Goal: Entertainment & Leisure: Consume media (video, audio)

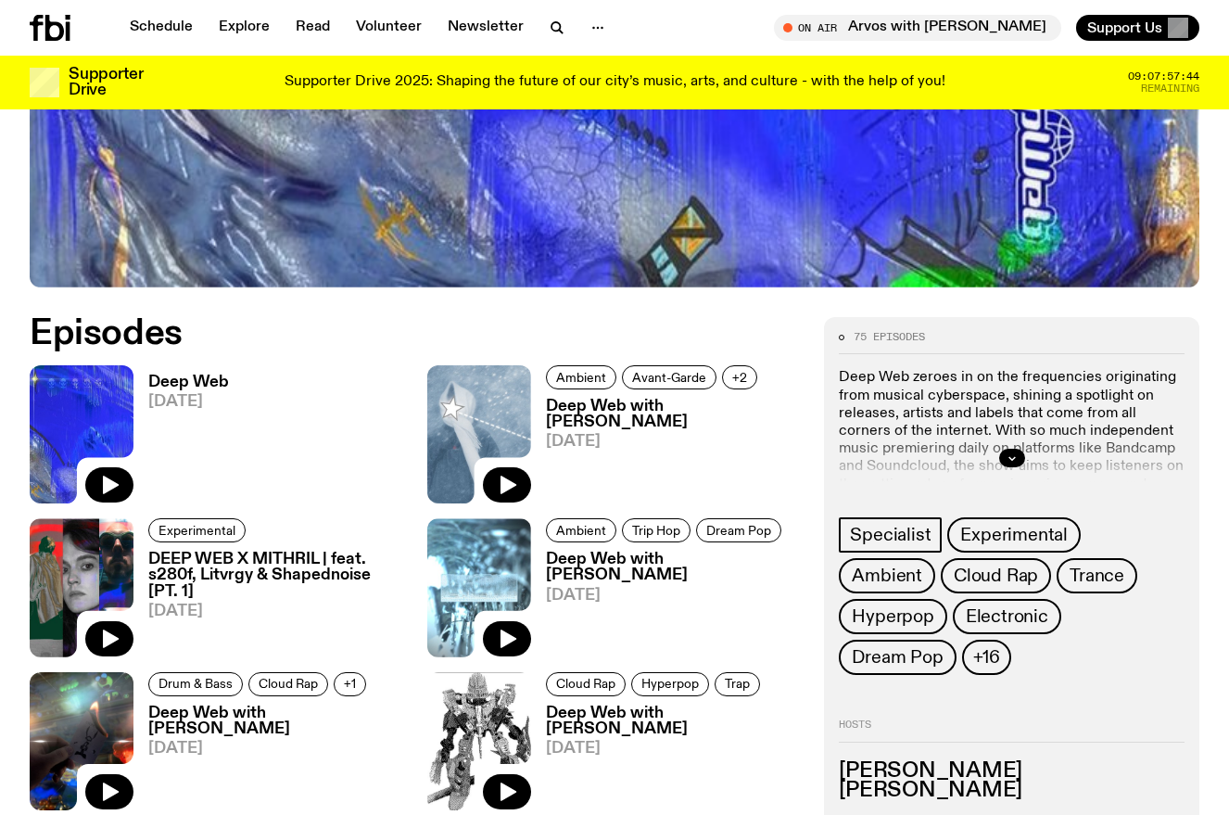
scroll to position [727, 0]
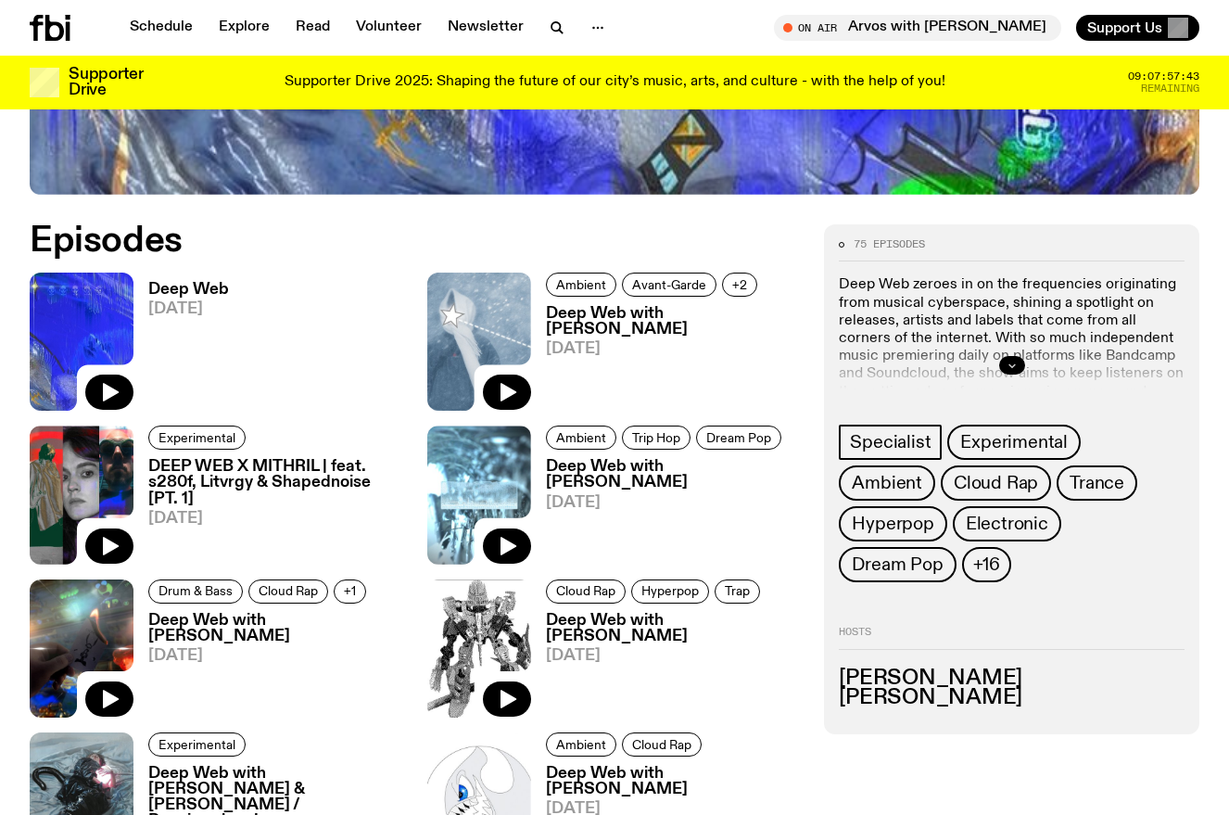
click at [1010, 369] on icon "button" at bounding box center [1012, 365] width 11 height 11
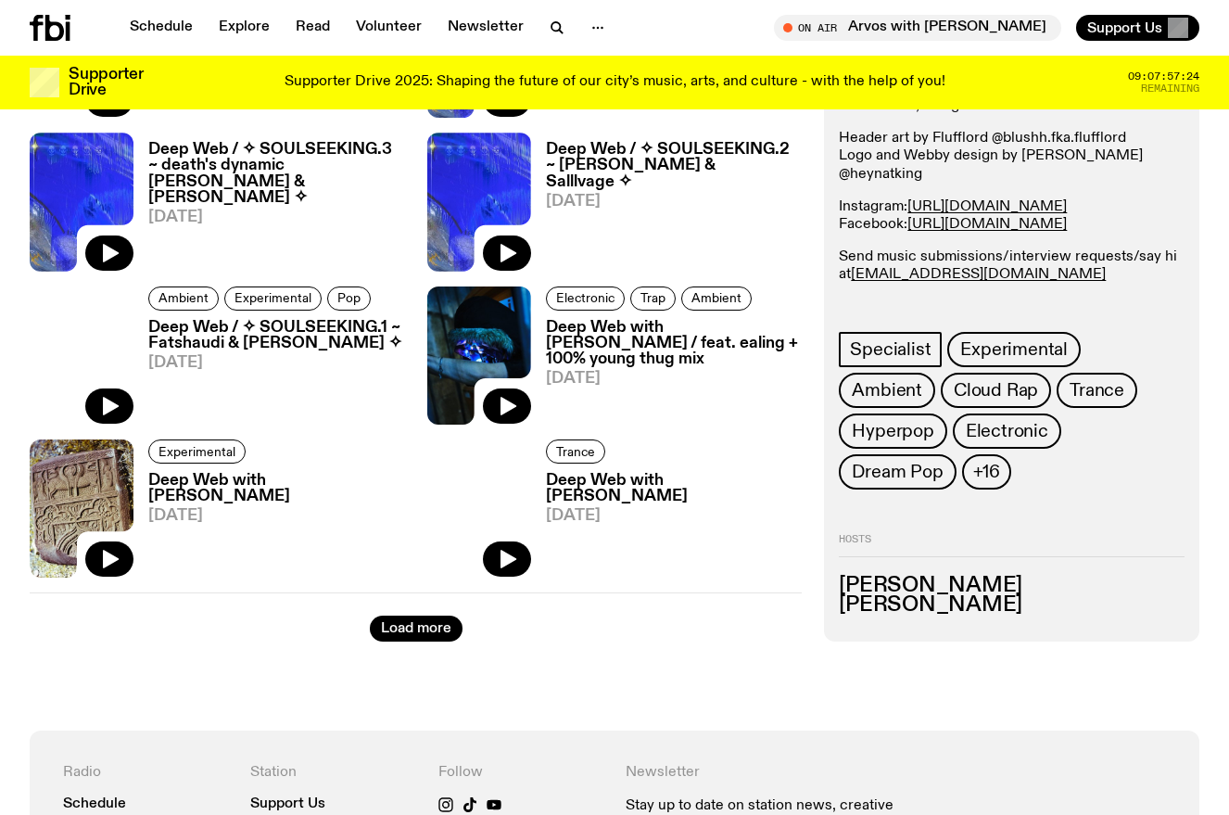
scroll to position [2952, 0]
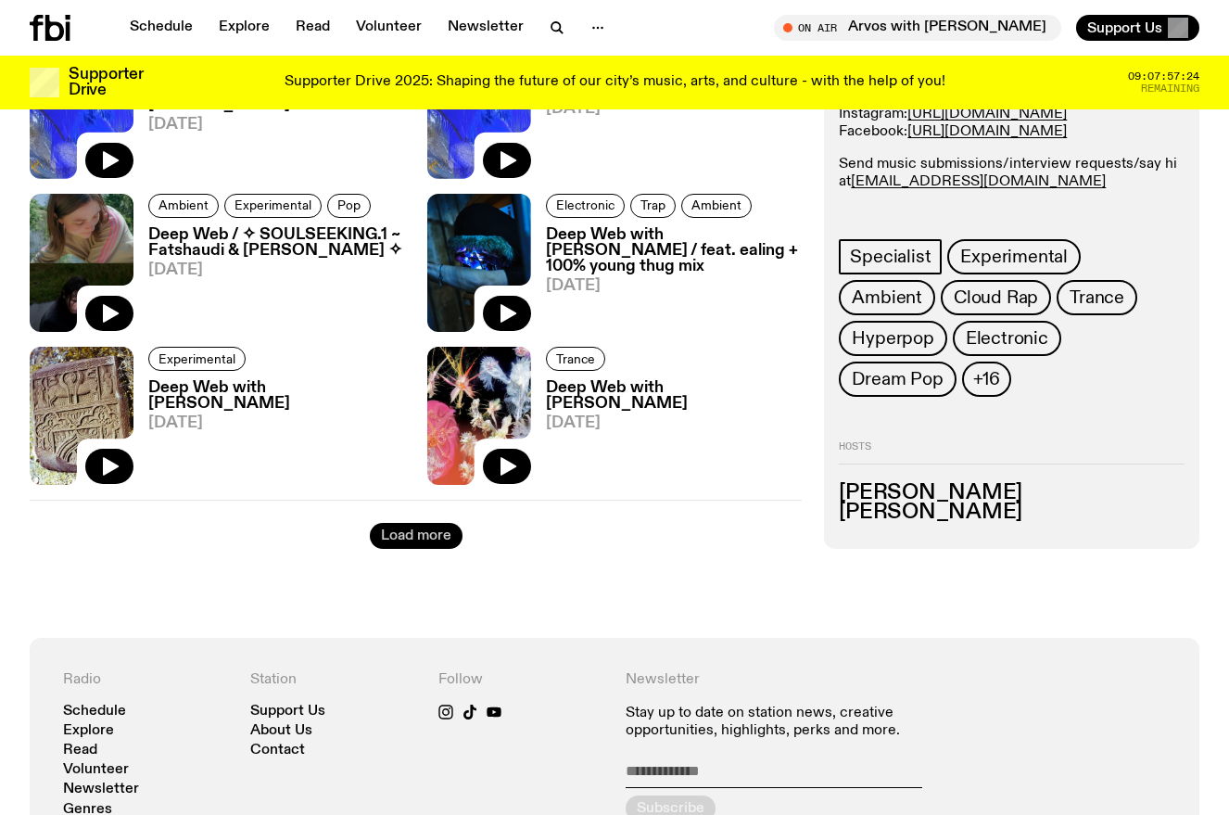
click at [394, 529] on button "Load more" at bounding box center [416, 536] width 93 height 26
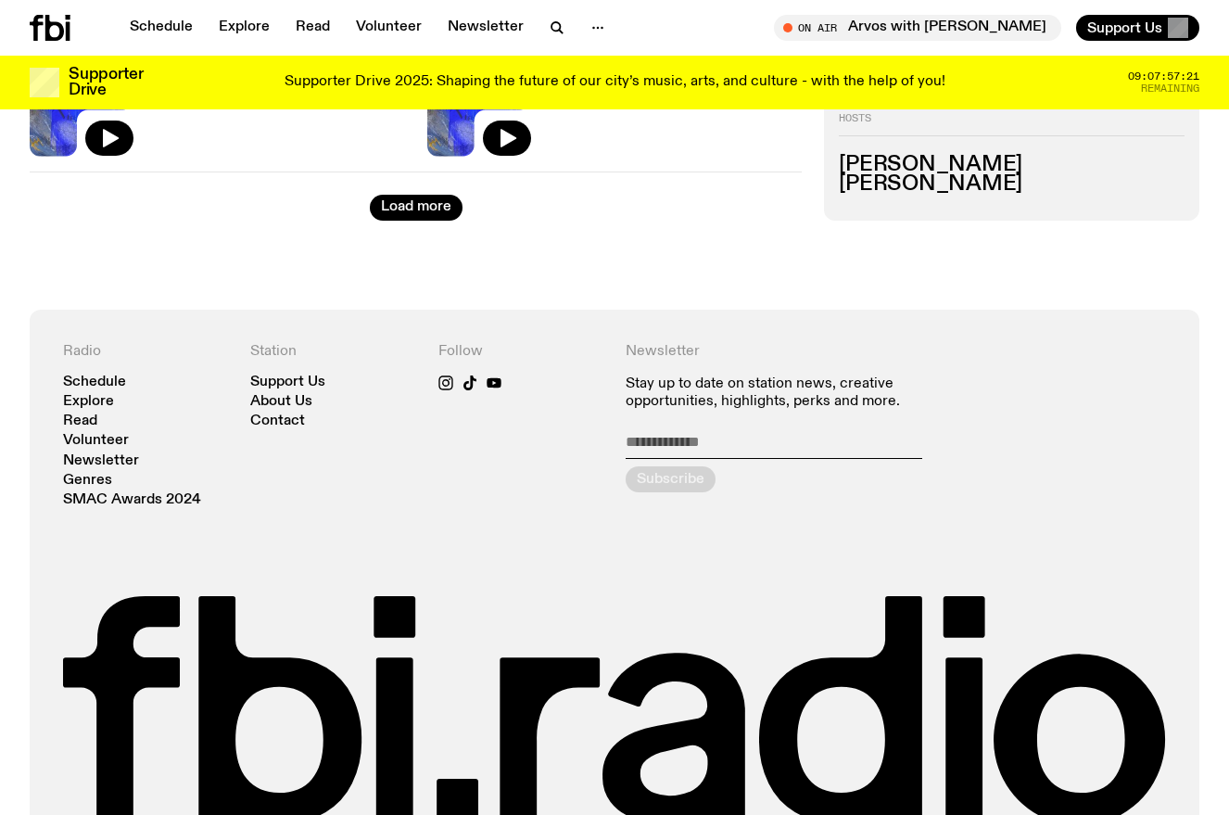
scroll to position [5548, 0]
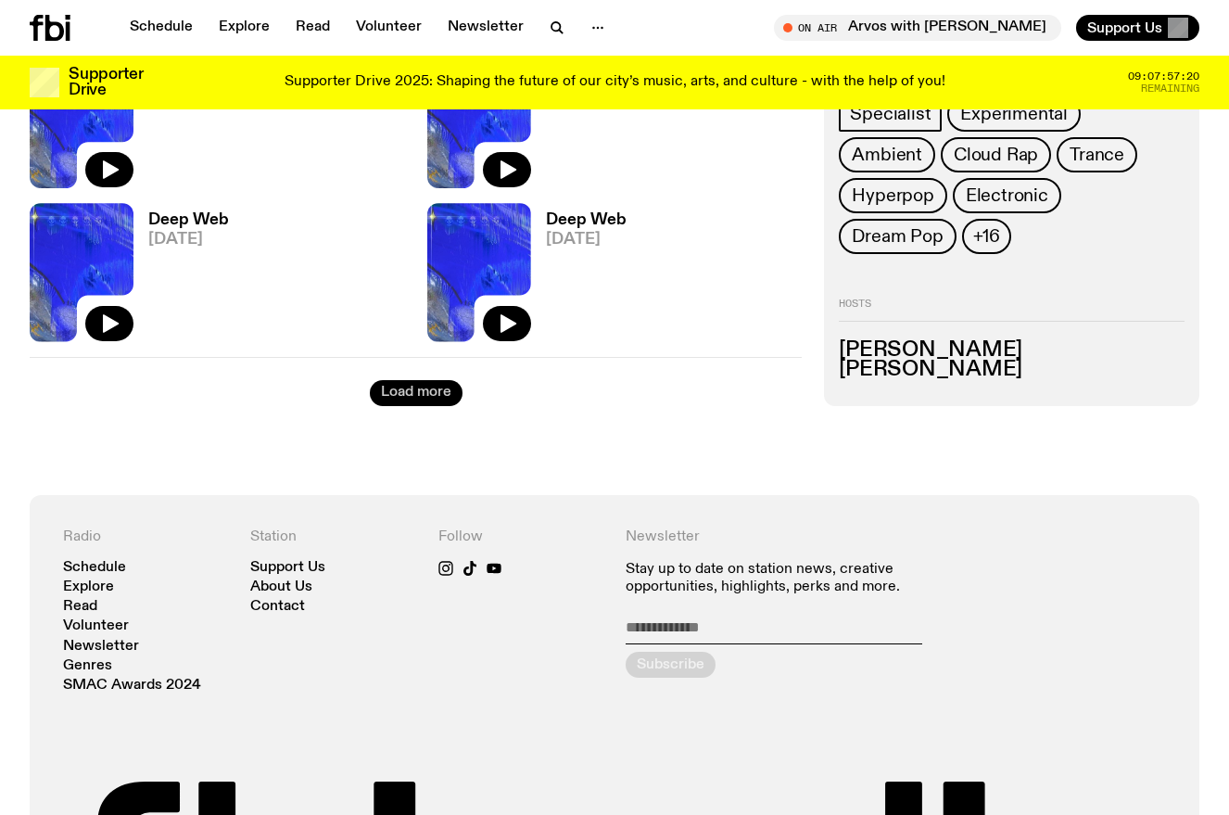
click at [429, 389] on button "Load more" at bounding box center [416, 393] width 93 height 26
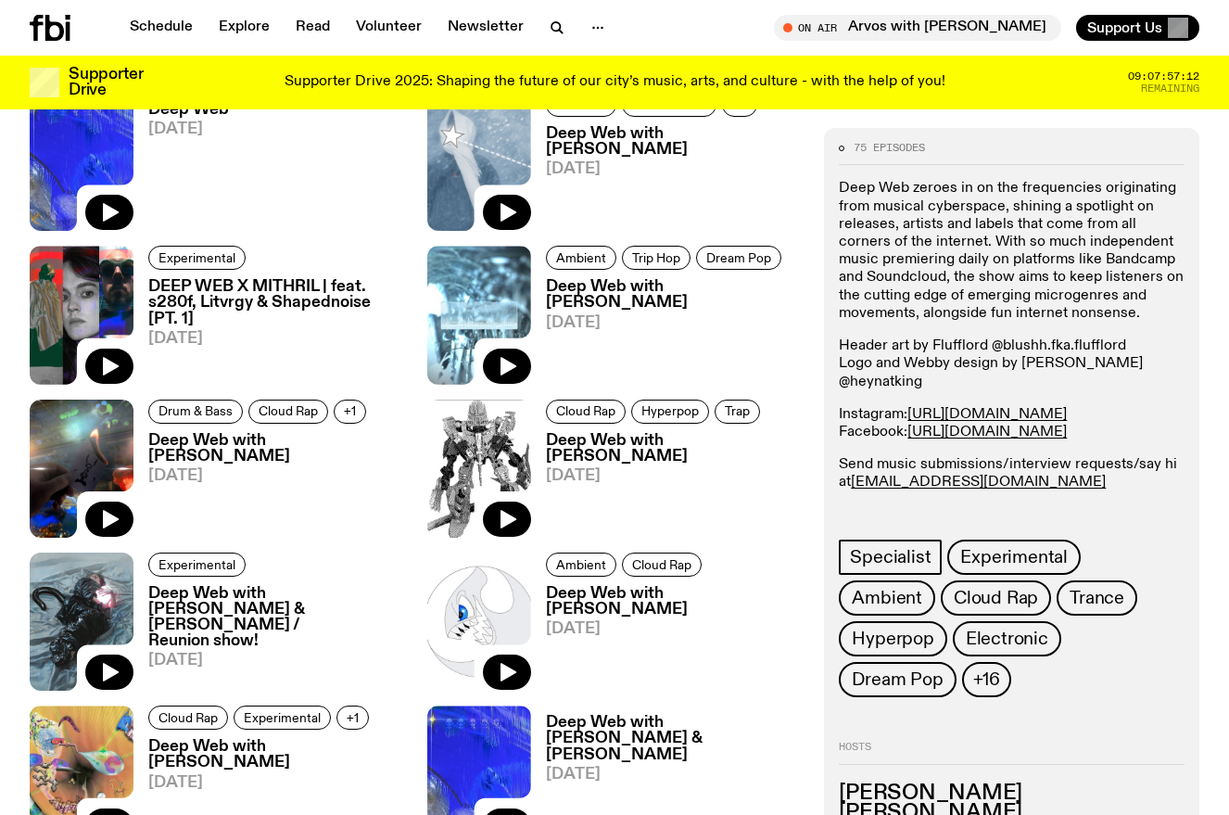
scroll to position [629, 0]
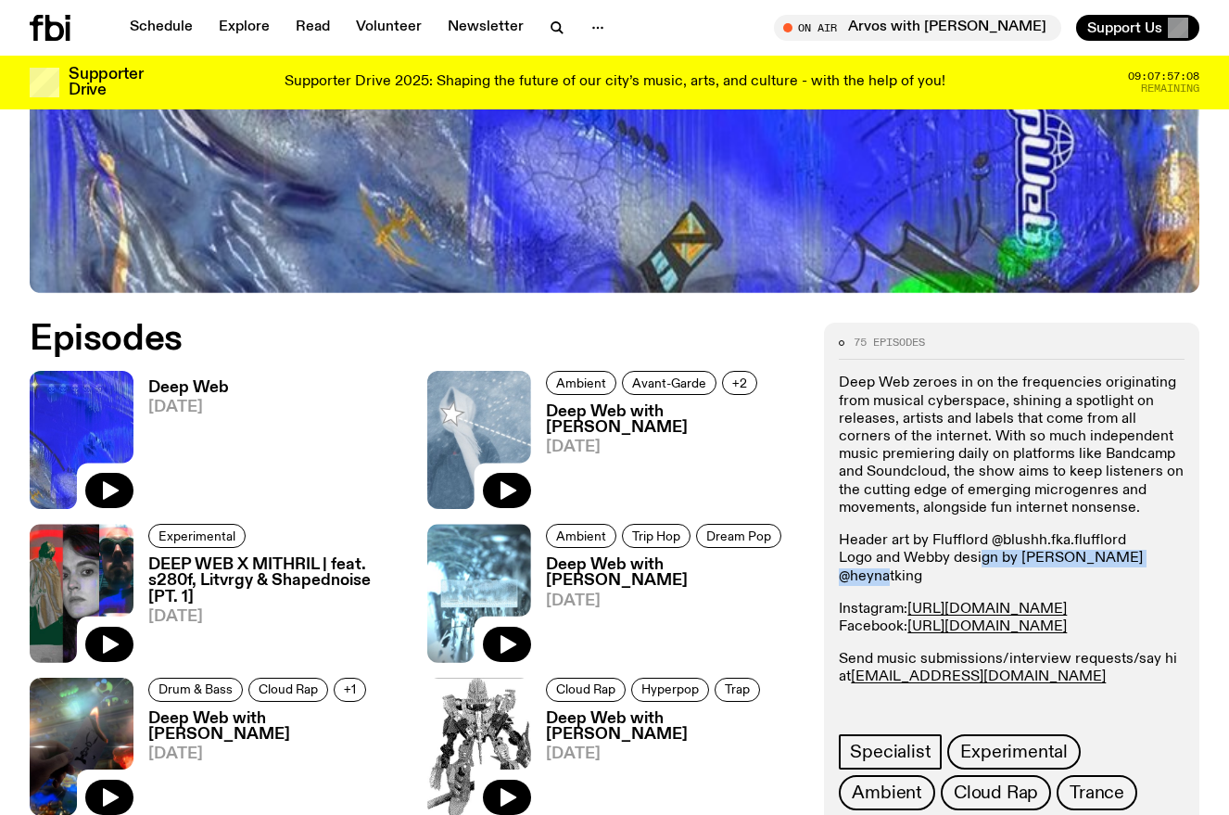
drag, startPoint x: 988, startPoint y: 554, endPoint x: 1203, endPoint y: 559, distance: 215.2
click at [1159, 557] on p "Header art by Flufflord @blushh.fka.flufflord Logo and Webby design by Nat King…" at bounding box center [1012, 559] width 346 height 54
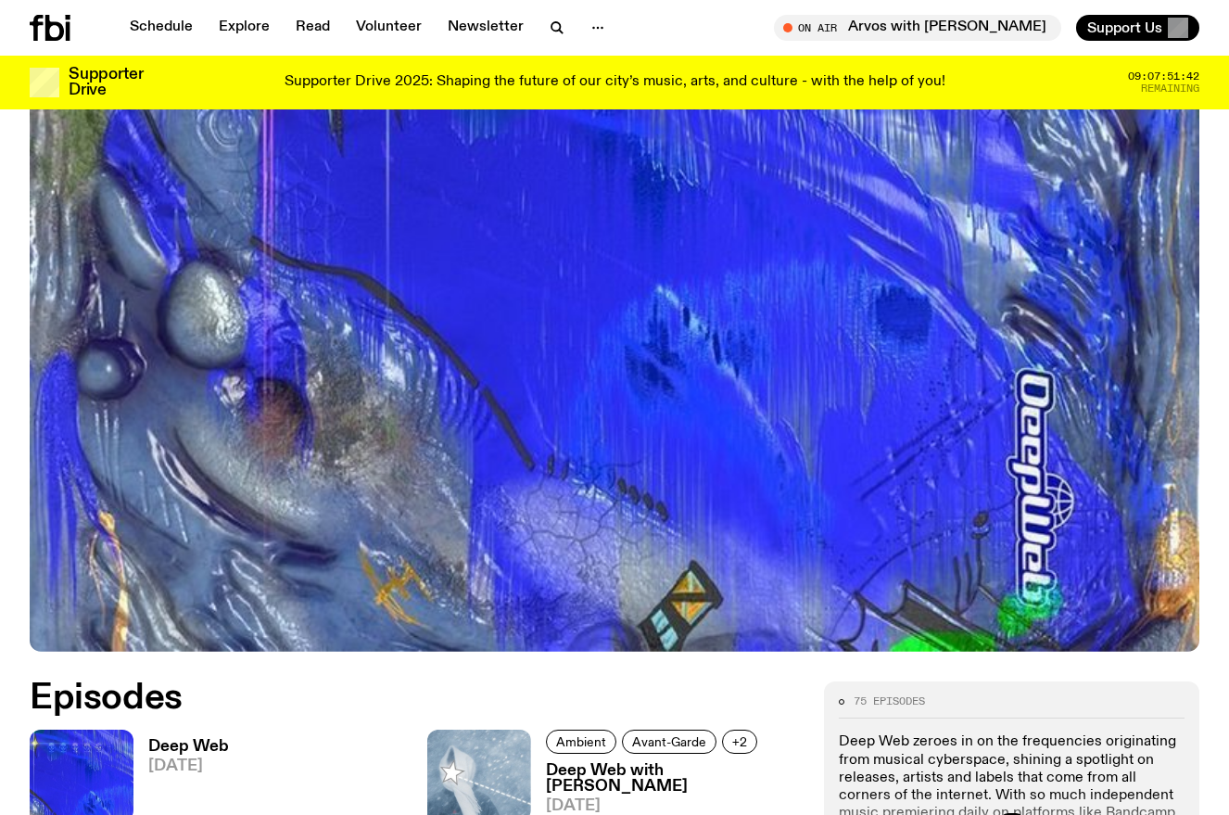
scroll to position [727, 0]
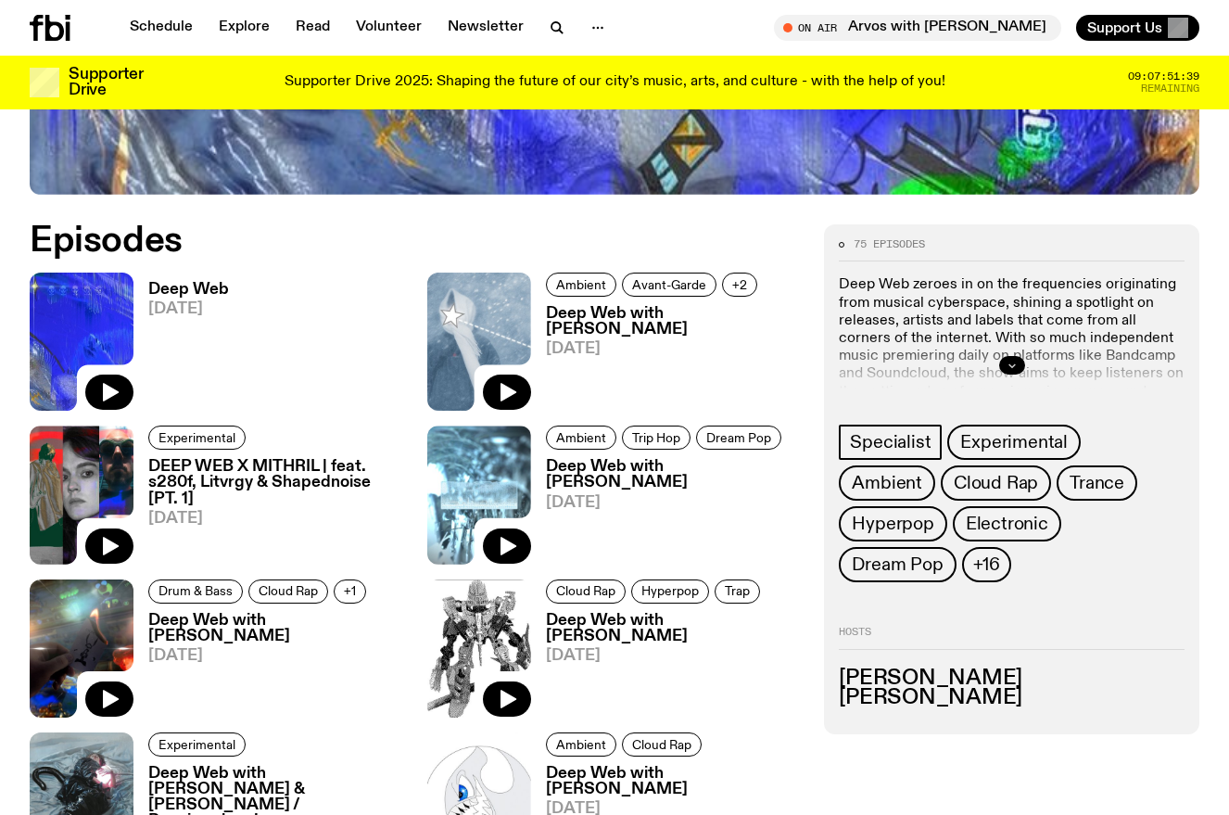
click at [1019, 363] on button "button" at bounding box center [1013, 365] width 26 height 19
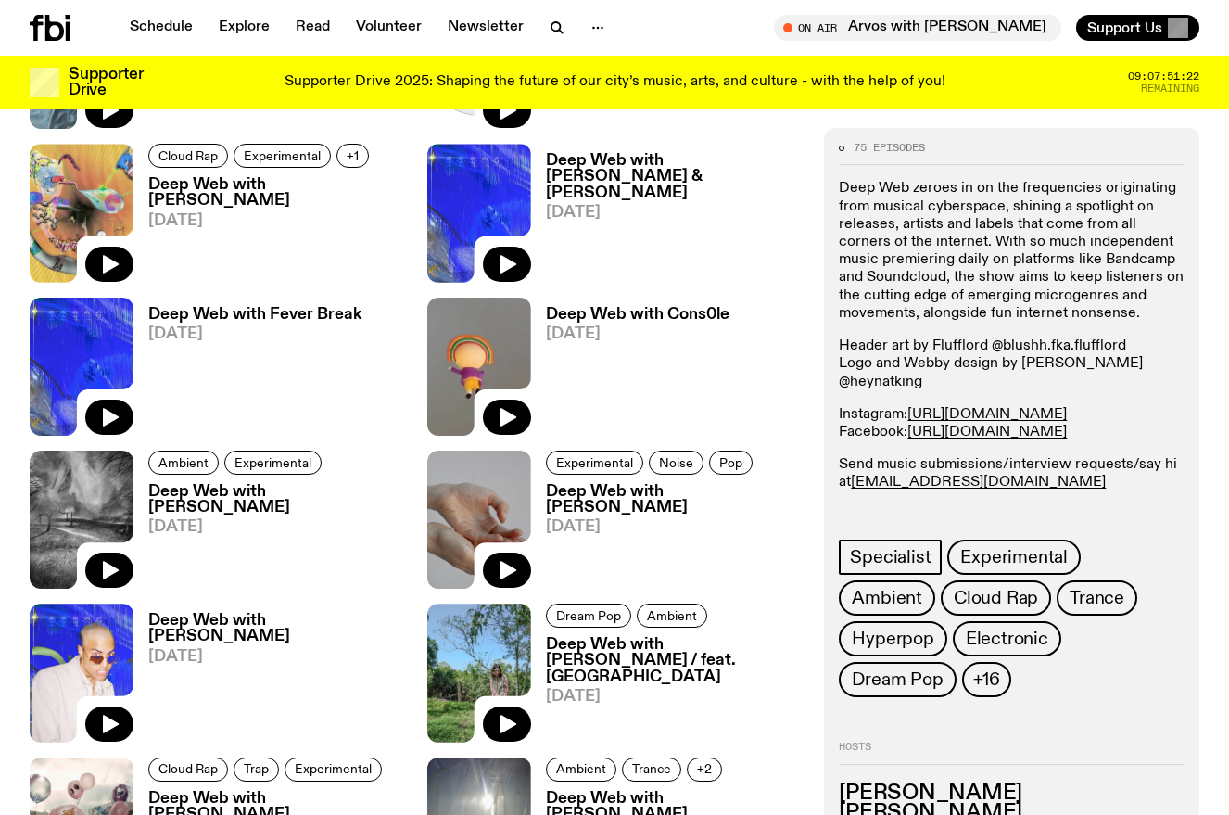
scroll to position [1376, 0]
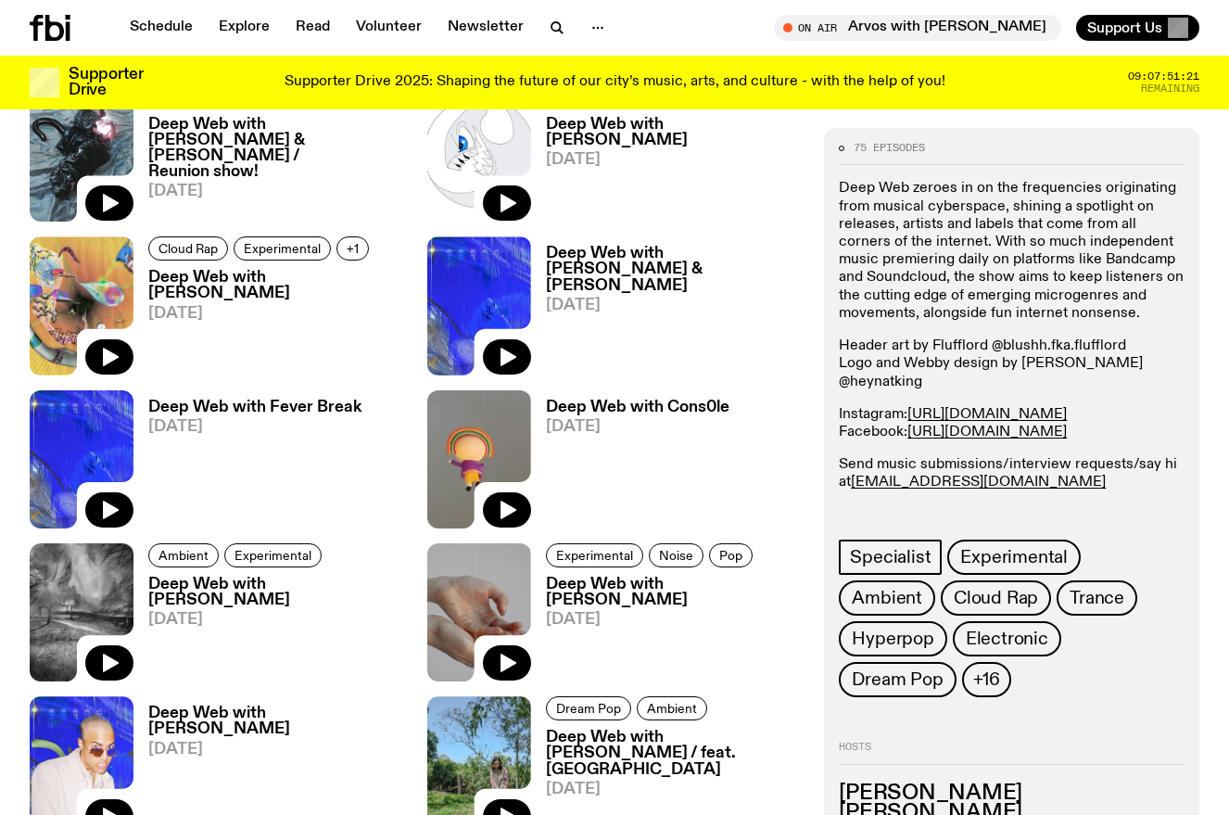
click at [637, 405] on h3 "Deep Web with Cons0le" at bounding box center [638, 408] width 184 height 16
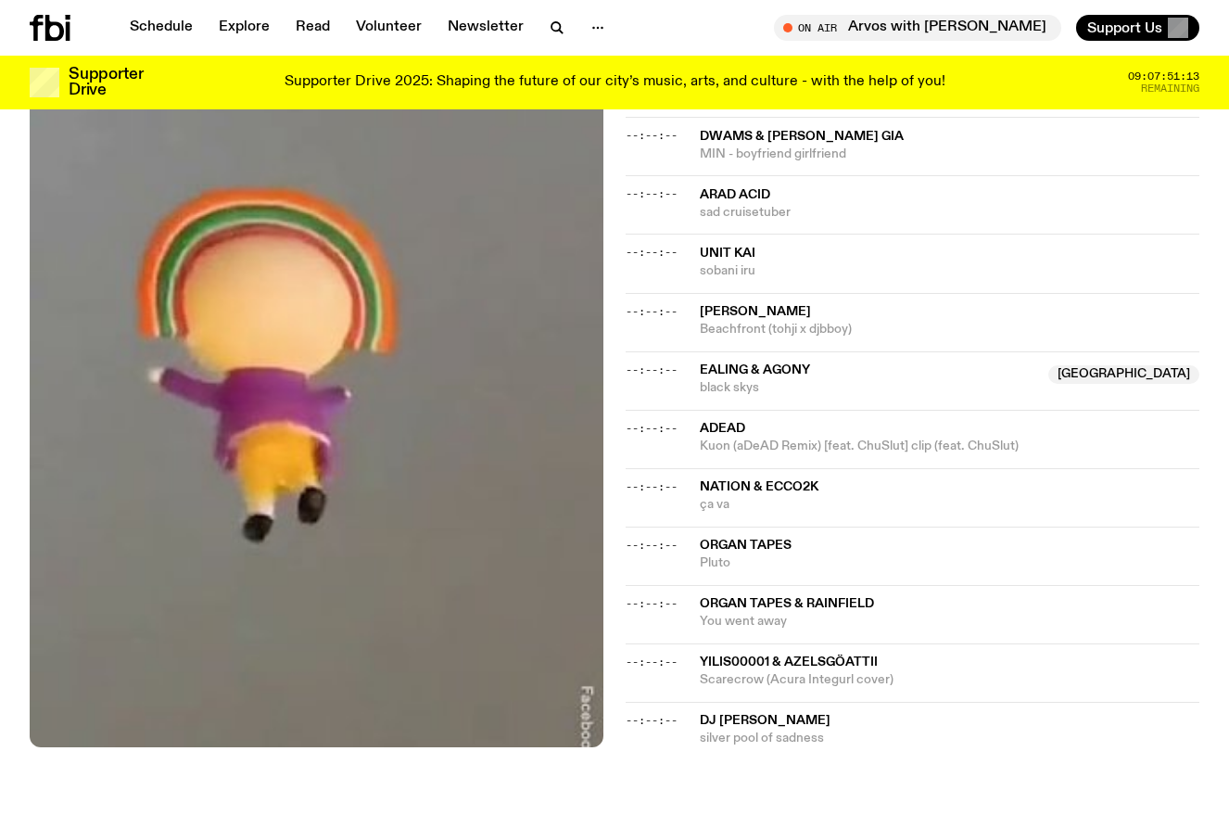
scroll to position [2025, 0]
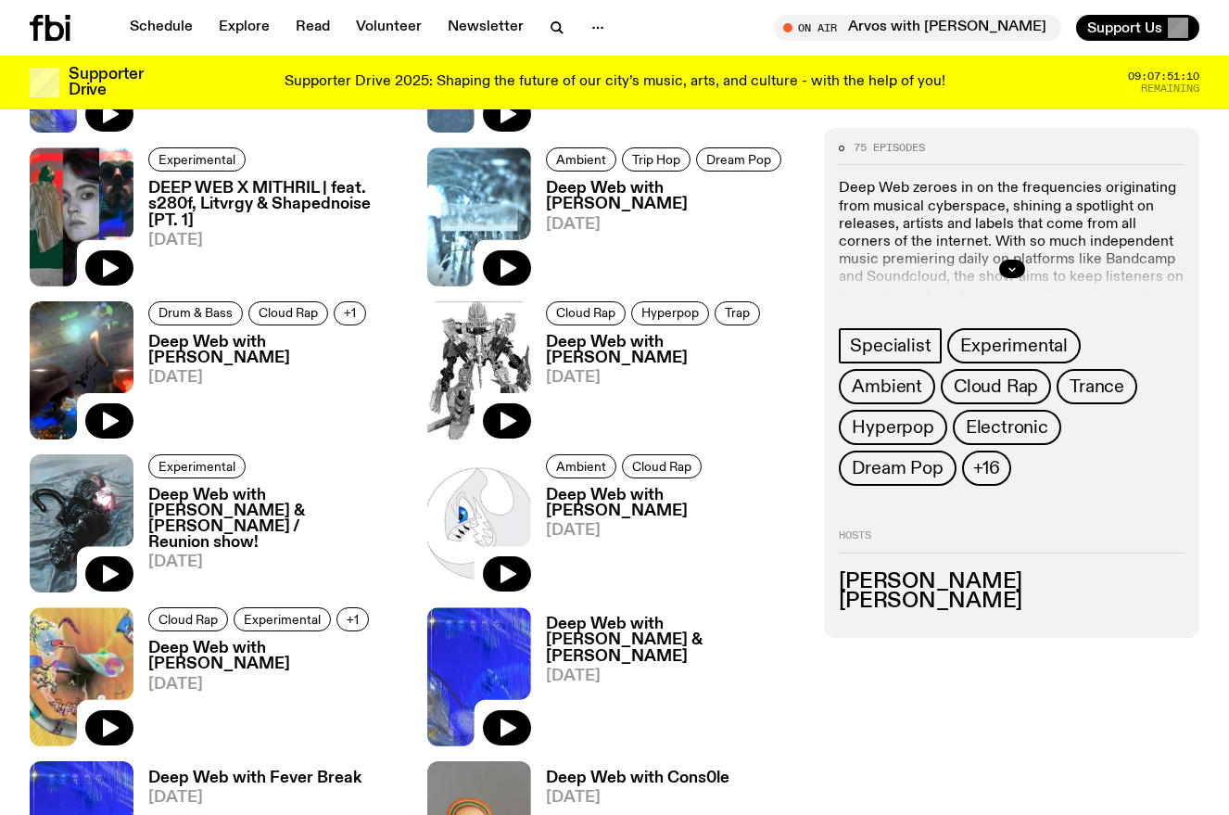
scroll to position [820, 0]
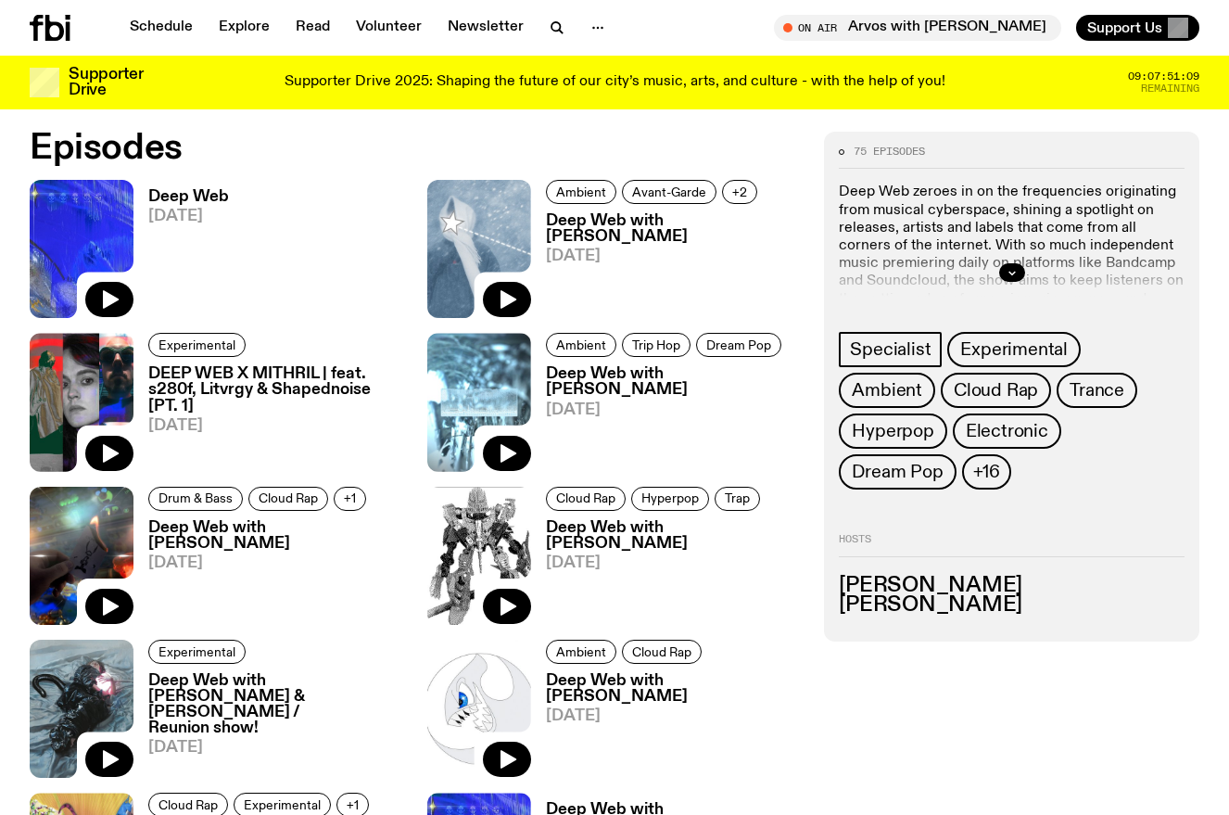
click at [704, 222] on h3 "Deep Web with [PERSON_NAME]" at bounding box center [674, 229] width 257 height 32
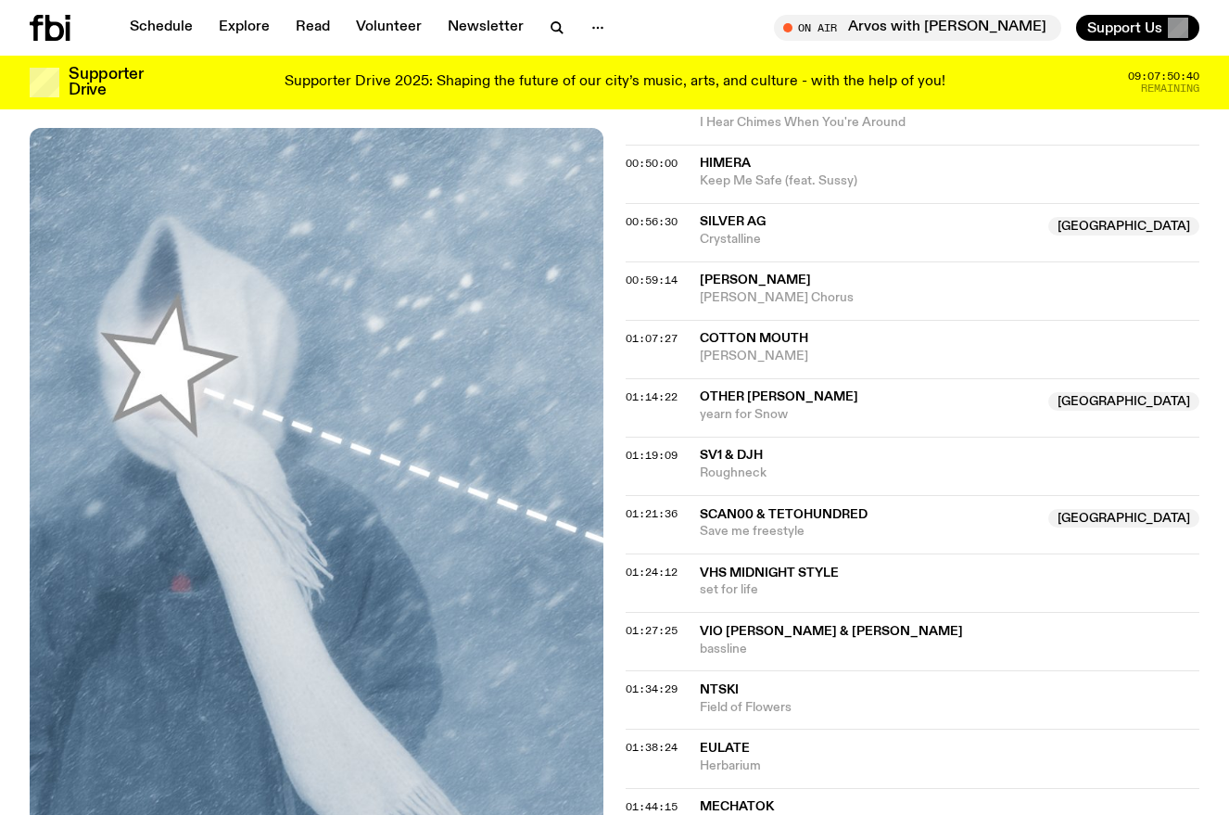
scroll to position [1654, 0]
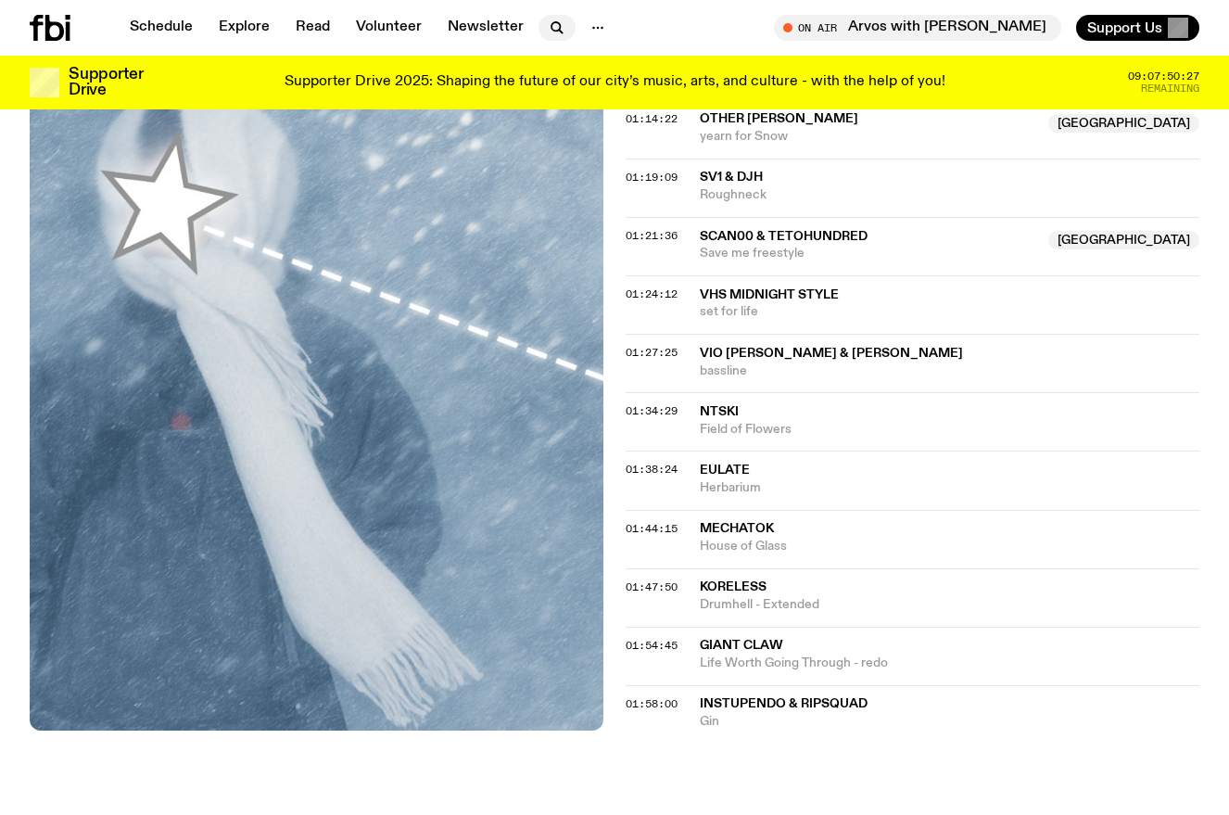
click at [551, 21] on icon "button" at bounding box center [557, 28] width 22 height 22
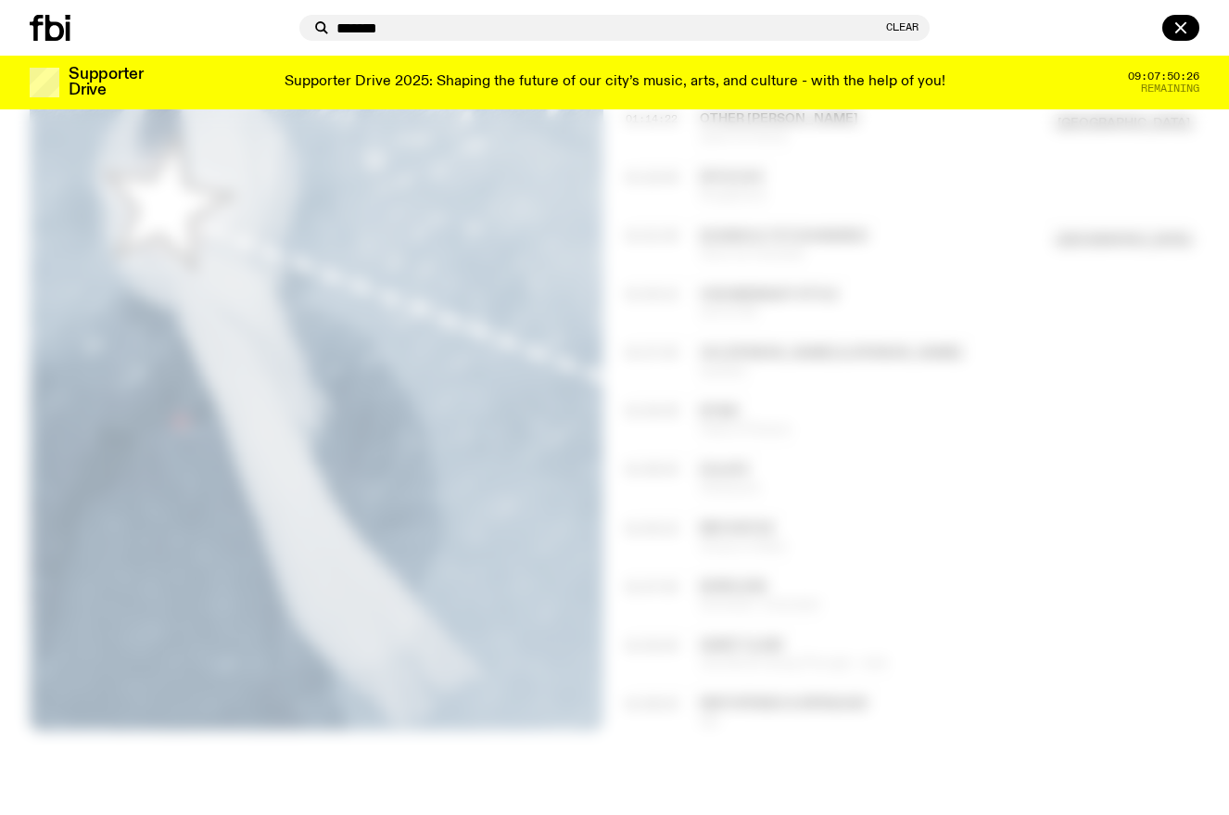
type input "*******"
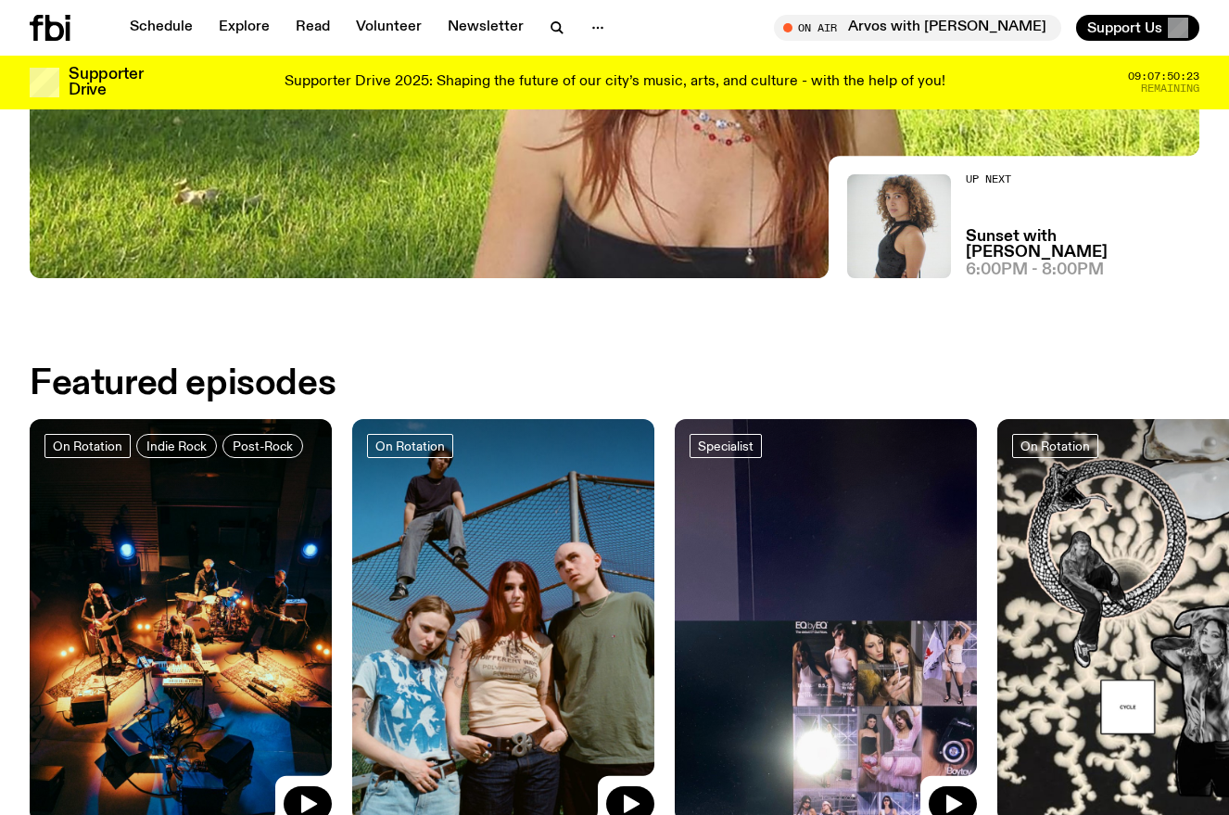
scroll to position [1191, 0]
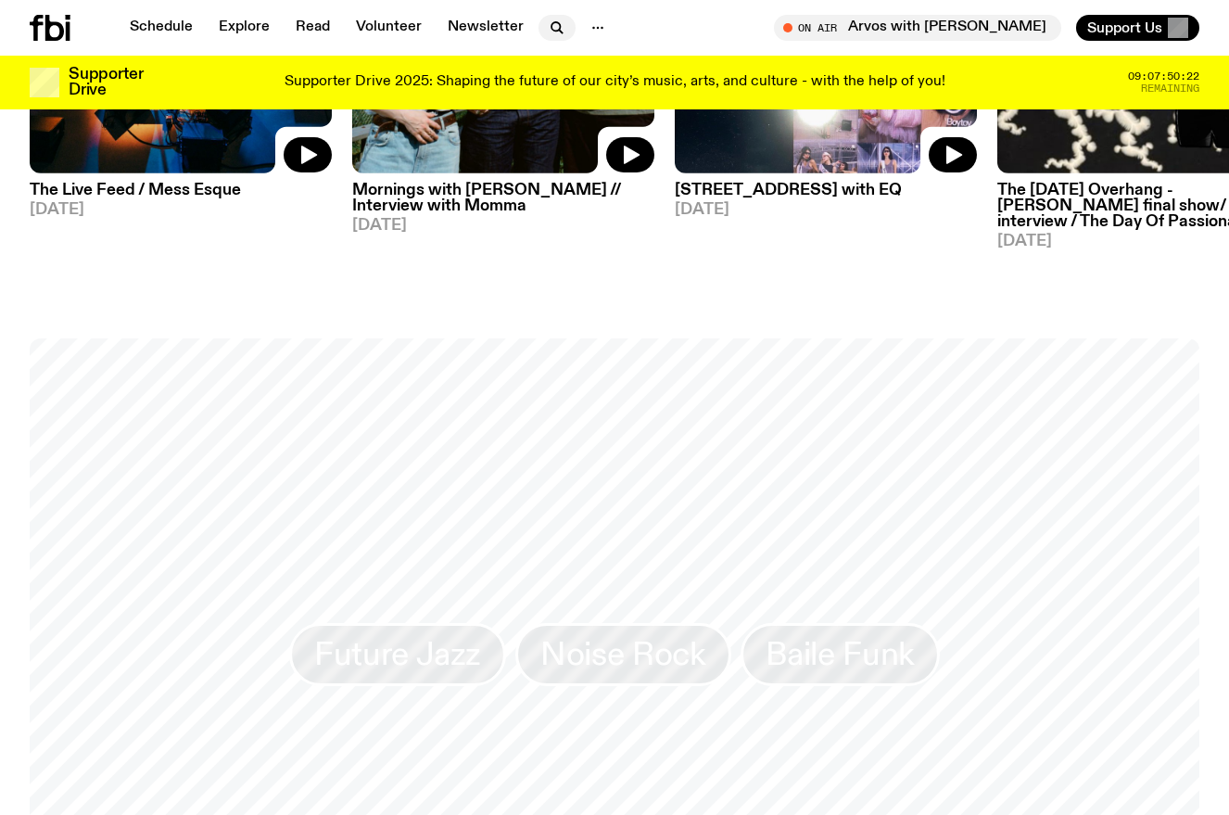
click at [565, 28] on button "button" at bounding box center [557, 28] width 37 height 26
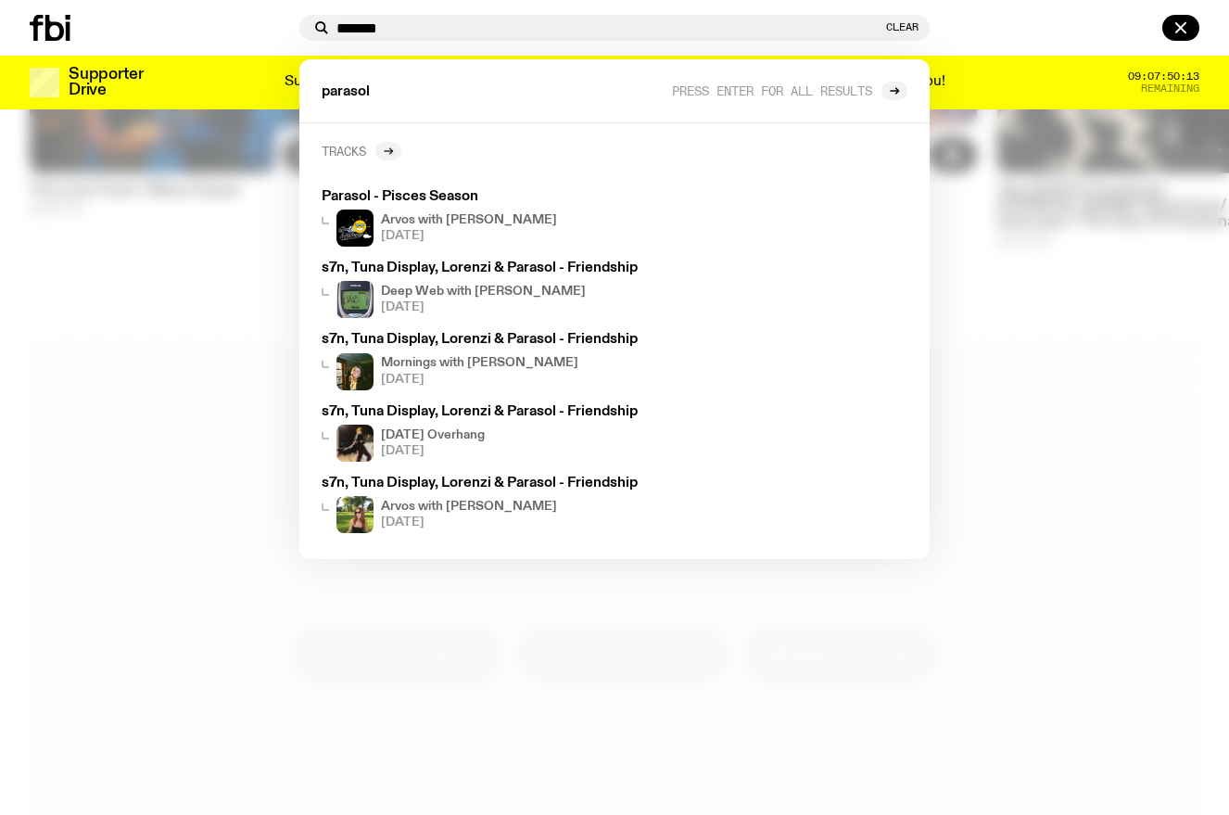
type input "*******"
click at [389, 154] on icon at bounding box center [388, 151] width 11 height 11
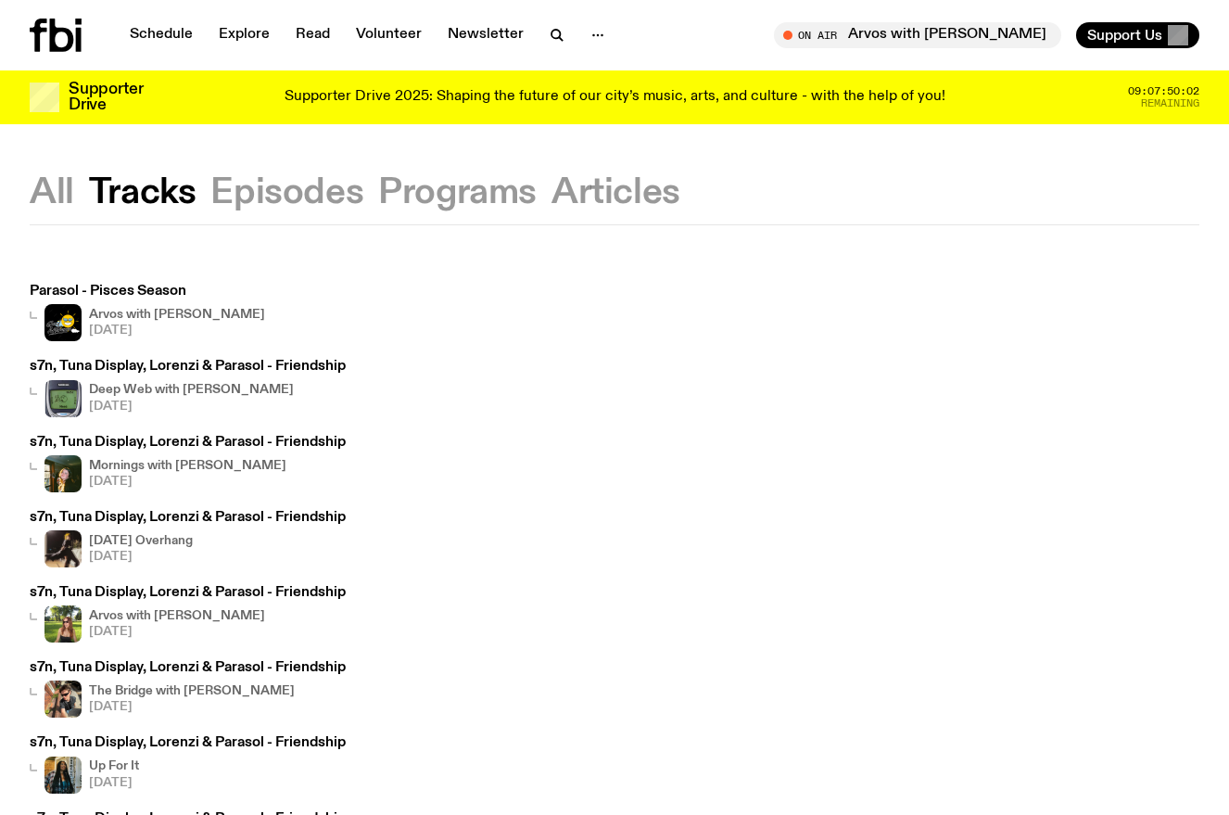
click at [306, 194] on button "Episodes" at bounding box center [286, 192] width 153 height 33
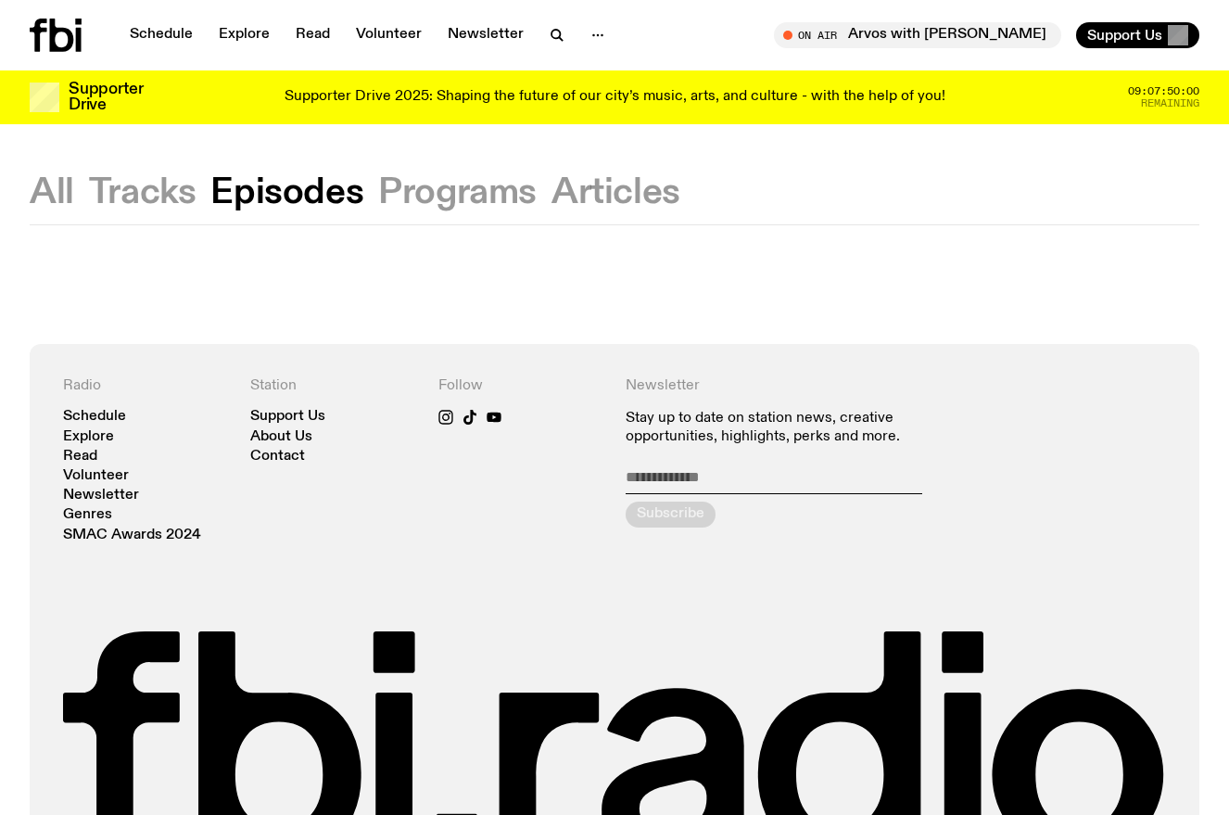
click at [578, 191] on button "Articles" at bounding box center [616, 192] width 129 height 33
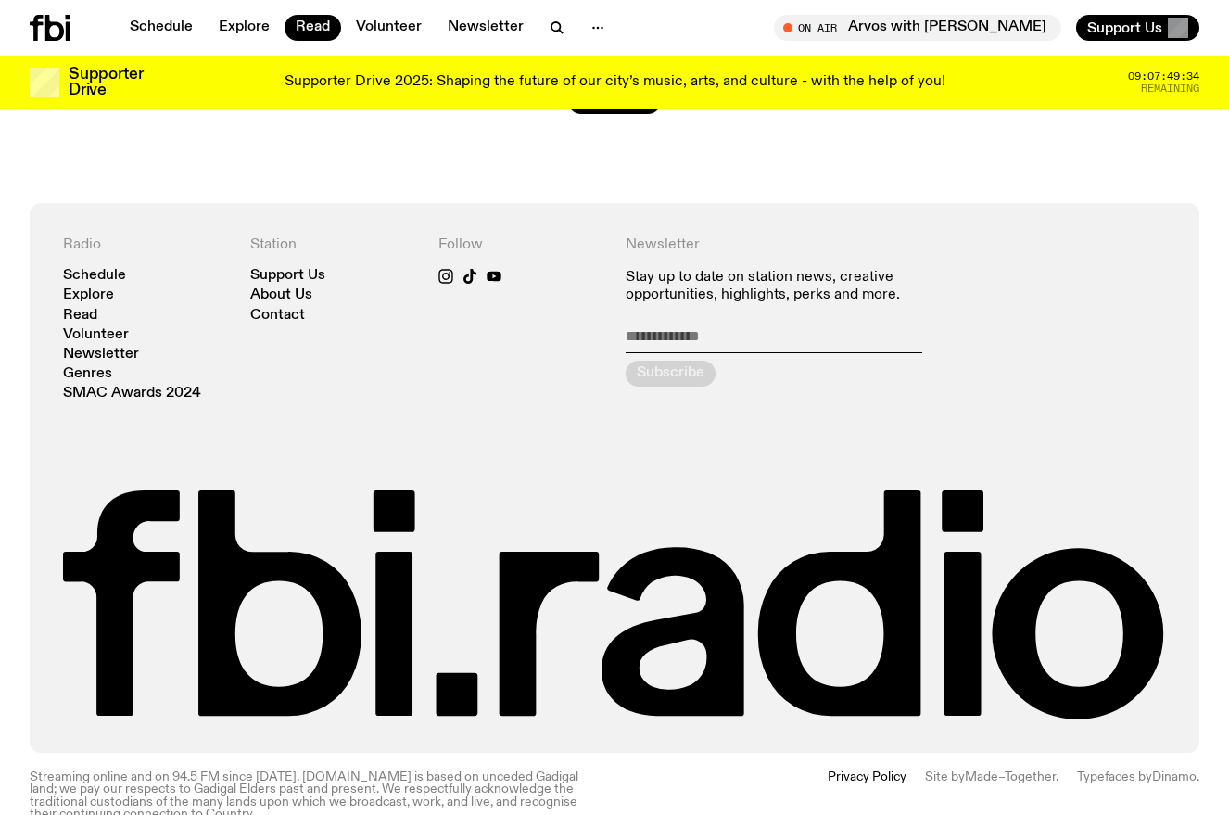
scroll to position [9137, 0]
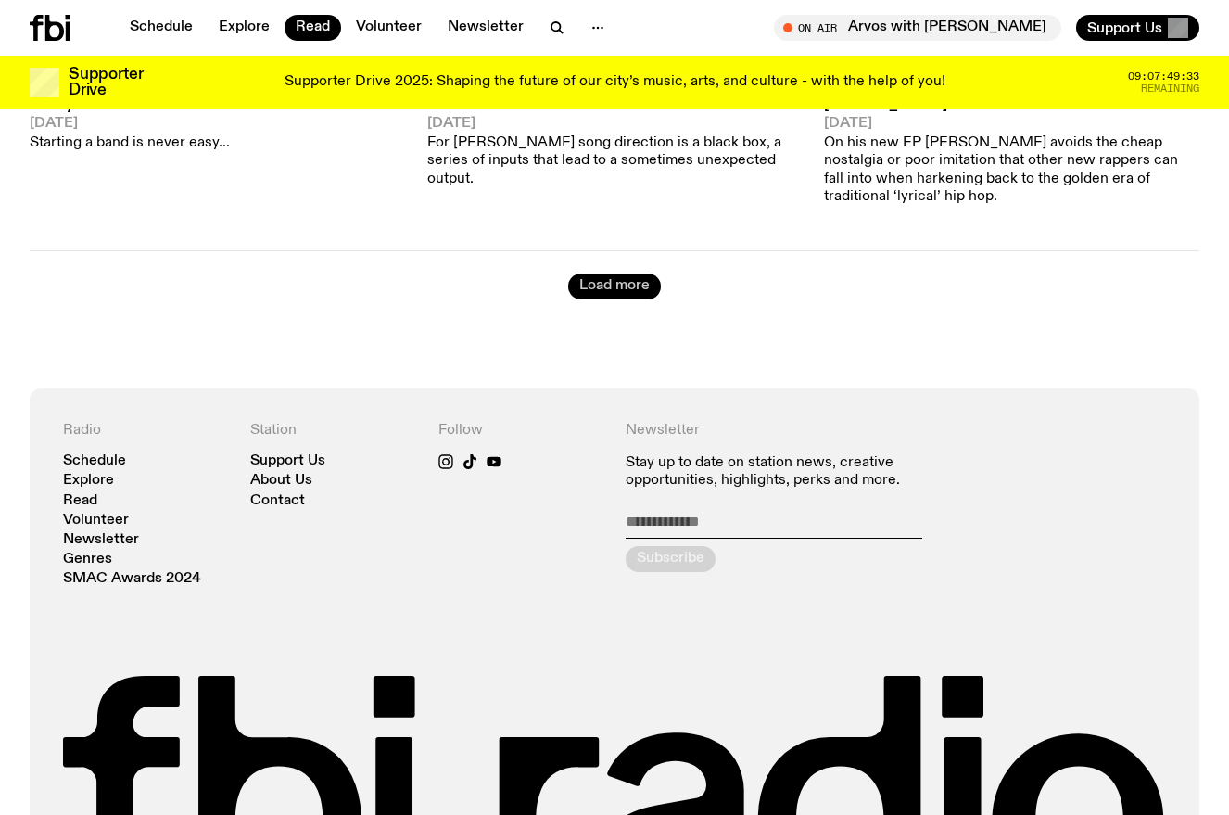
click at [630, 274] on button "Load more" at bounding box center [614, 287] width 93 height 26
